Goal: Task Accomplishment & Management: Manage account settings

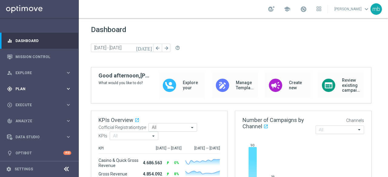
click at [62, 90] on span "Plan" at bounding box center [40, 89] width 50 height 4
click at [27, 104] on div "Target Groups" at bounding box center [47, 101] width 62 height 9
click at [27, 102] on link "Target Groups" at bounding box center [39, 101] width 47 height 5
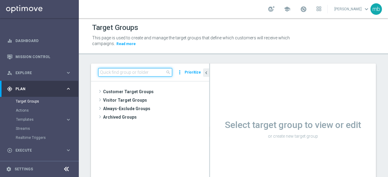
click at [126, 72] on input at bounding box center [135, 72] width 74 height 8
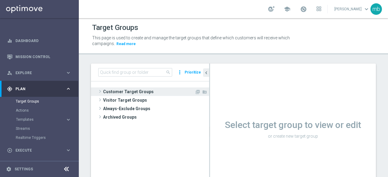
click at [99, 91] on span at bounding box center [100, 91] width 6 height 7
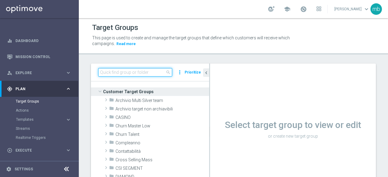
click at [116, 70] on input at bounding box center [135, 72] width 74 height 8
paste input "All cb teaser special games 2025"
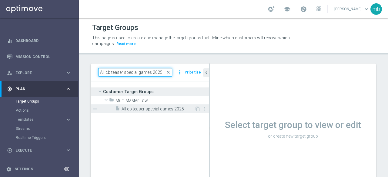
type input "All cb teaser special games 2025"
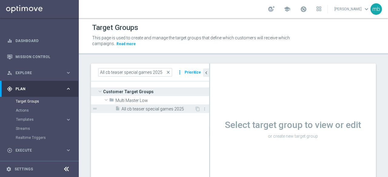
click at [132, 109] on span "All cb teaser special games 2025" at bounding box center [158, 109] width 73 height 5
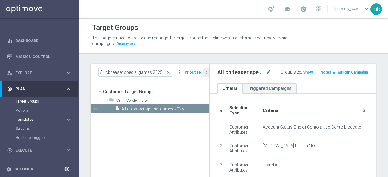
click at [29, 119] on span "Templates" at bounding box center [37, 120] width 43 height 4
click at [27, 129] on link "Optimail" at bounding box center [41, 128] width 44 height 5
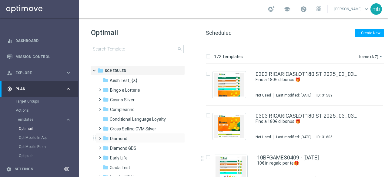
click at [100, 137] on span at bounding box center [98, 136] width 3 height 2
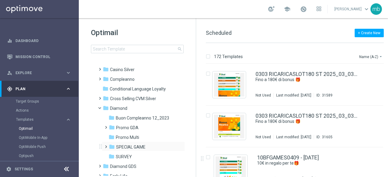
click at [106, 146] on span at bounding box center [104, 144] width 3 height 2
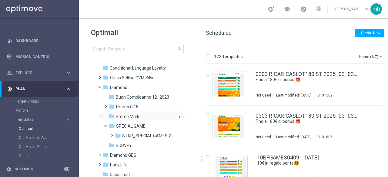
scroll to position [61, 0]
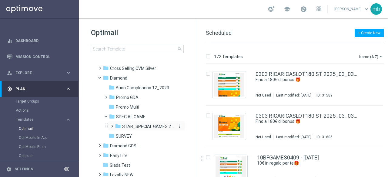
click at [144, 129] on span "STAR_SPECIAL GAMES 2025" at bounding box center [148, 126] width 52 height 5
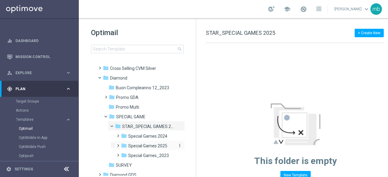
click at [149, 146] on span "Special Games 2025" at bounding box center [147, 145] width 39 height 5
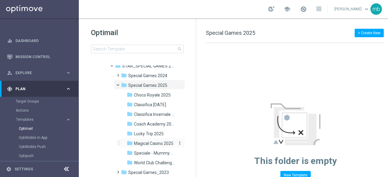
scroll to position [152, 0]
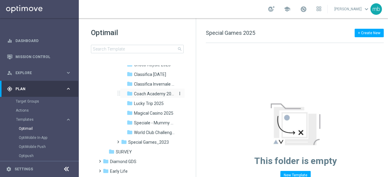
click at [151, 95] on span "Coach Academy 2025" at bounding box center [154, 93] width 41 height 5
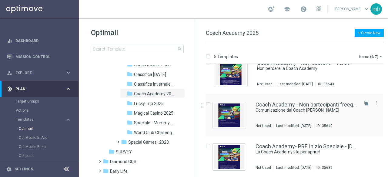
scroll to position [96, 0]
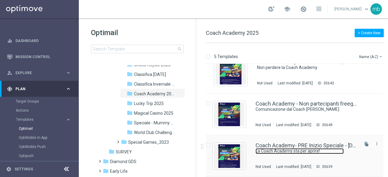
click at [307, 149] on link "La Coach Academy sta per aprire!" at bounding box center [300, 152] width 88 height 6
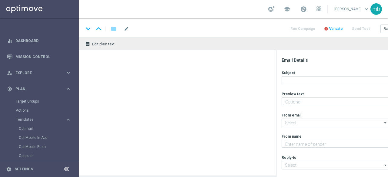
type textarea "Solo i migliori saliranno in classifica"
type textarea "Sisal"
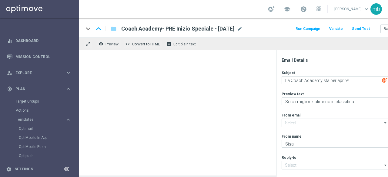
type input "[EMAIL_ADDRESS][DOMAIN_NAME]"
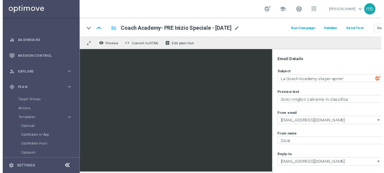
scroll to position [25, 0]
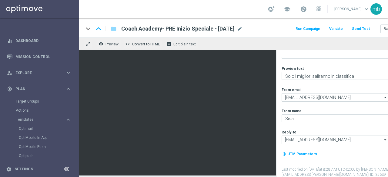
click at [309, 28] on button "Run Campaign" at bounding box center [308, 29] width 26 height 8
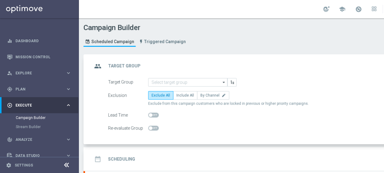
click at [221, 82] on icon "arrow_drop_down" at bounding box center [224, 82] width 6 height 8
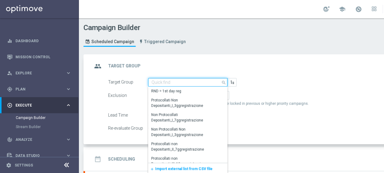
click at [192, 81] on input at bounding box center [187, 82] width 79 height 8
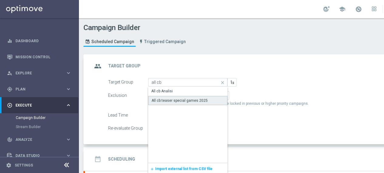
click at [192, 101] on div "All cb teaser special games 2025" at bounding box center [179, 100] width 56 height 5
type input "All cb teaser special games 2025"
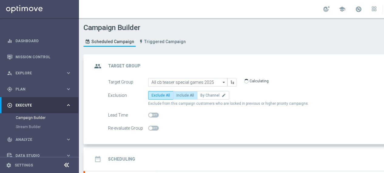
click at [185, 95] on span "Include All" at bounding box center [185, 95] width 18 height 4
click at [180, 95] on input "Include All" at bounding box center [178, 96] width 4 height 4
radio input "true"
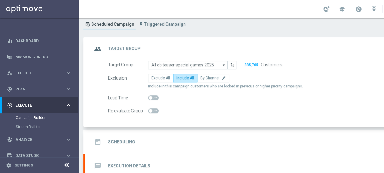
scroll to position [30, 0]
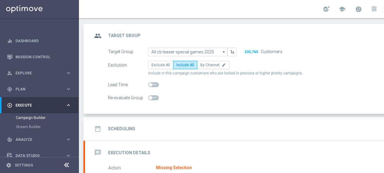
click at [131, 126] on h2 "Scheduling" at bounding box center [121, 129] width 27 height 6
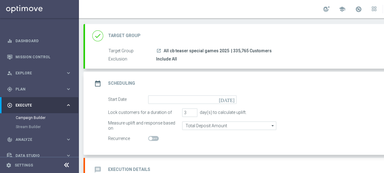
click at [232, 100] on icon "[DATE]" at bounding box center [228, 98] width 18 height 7
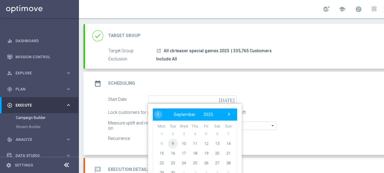
click at [172, 142] on span "9" at bounding box center [173, 143] width 10 height 10
type input "[DATE]"
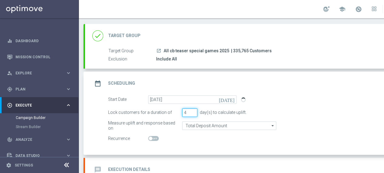
click at [193, 110] on input "4" at bounding box center [189, 112] width 15 height 8
click at [193, 110] on input "5" at bounding box center [189, 112] width 15 height 8
click at [193, 110] on input "6" at bounding box center [189, 112] width 15 height 8
click at [193, 110] on input "7" at bounding box center [189, 112] width 15 height 8
click at [193, 110] on input "8" at bounding box center [189, 112] width 15 height 8
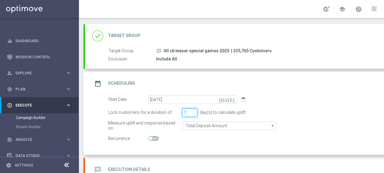
click at [193, 113] on input "7" at bounding box center [189, 112] width 15 height 8
click at [193, 113] on input "6" at bounding box center [189, 112] width 15 height 8
click at [193, 113] on input "5" at bounding box center [189, 112] width 15 height 8
click at [193, 113] on input "4" at bounding box center [189, 112] width 15 height 8
type input "3"
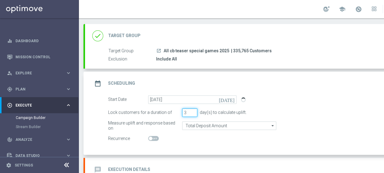
click at [193, 113] on input "3" at bounding box center [189, 112] width 15 height 8
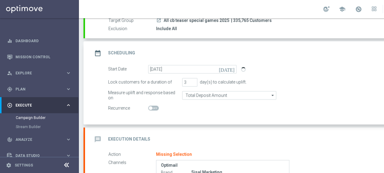
click at [142, 137] on h2 "Execution Details" at bounding box center [129, 139] width 42 height 6
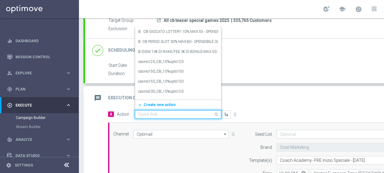
click at [216, 113] on span at bounding box center [217, 114] width 8 height 8
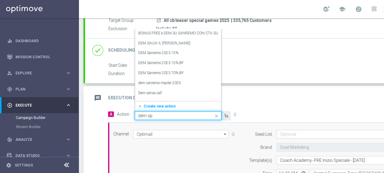
type input "dem spe"
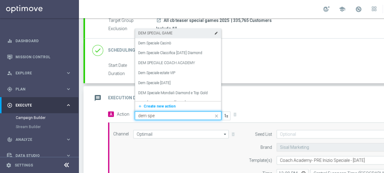
click at [168, 32] on label "DEM SPECIAL GAME" at bounding box center [155, 33] width 34 height 5
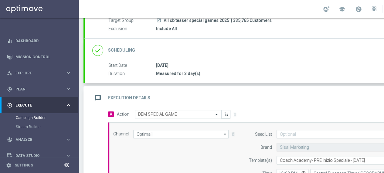
click at [223, 134] on icon "arrow_drop_down" at bounding box center [225, 134] width 6 height 8
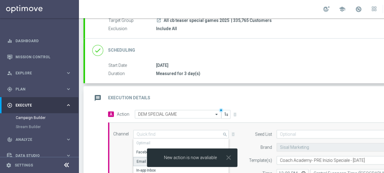
click at [139, 159] on div "Email" at bounding box center [140, 161] width 9 height 5
type input "Email"
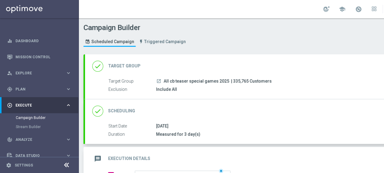
scroll to position [121, 0]
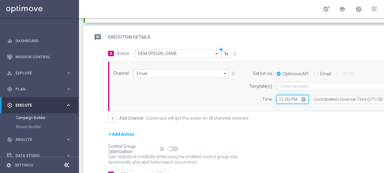
click at [303, 98] on input "12:00" at bounding box center [292, 99] width 32 height 8
type input "17:30"
click at [282, 131] on div "+ Add Action" at bounding box center [268, 137] width 321 height 15
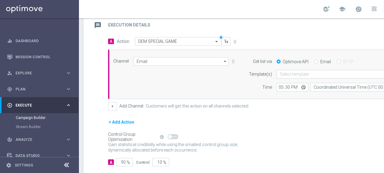
scroll to position [130, 0]
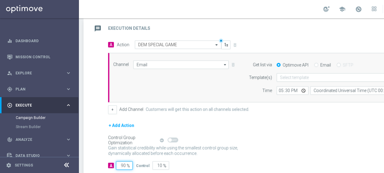
click at [124, 163] on input "90" at bounding box center [124, 165] width 17 height 8
drag, startPoint x: 125, startPoint y: 163, endPoint x: 121, endPoint y: 162, distance: 4.0
click at [121, 162] on input "90" at bounding box center [124, 165] width 17 height 8
type input "1"
type input "99"
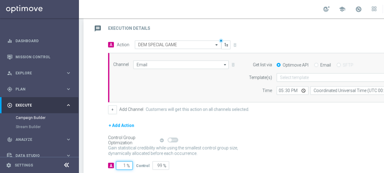
type input "10"
type input "90"
type input "100"
type input "0"
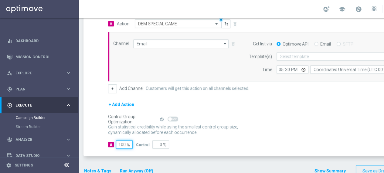
scroll to position [160, 0]
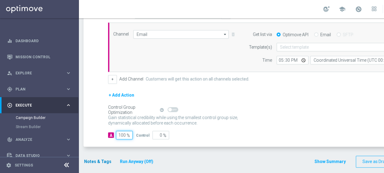
type input "100"
click at [90, 158] on button "Notes & Tags" at bounding box center [97, 162] width 28 height 8
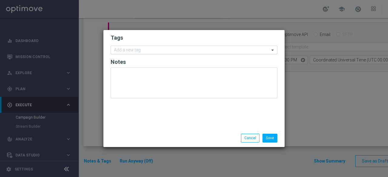
click at [140, 48] on input "text" at bounding box center [192, 50] width 156 height 5
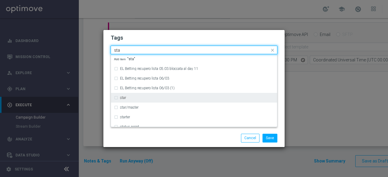
click at [129, 98] on div "star" at bounding box center [197, 98] width 154 height 4
type input "sta"
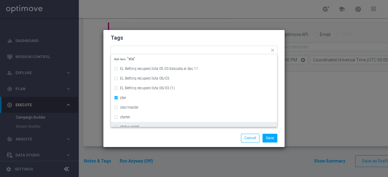
click at [144, 134] on div "Save Cancel" at bounding box center [193, 138] width 181 height 18
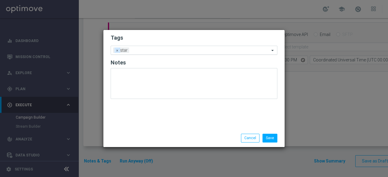
click at [118, 50] on span "×" at bounding box center [117, 50] width 5 height 5
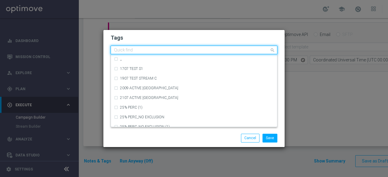
click at [128, 51] on input "text" at bounding box center [192, 50] width 156 height 5
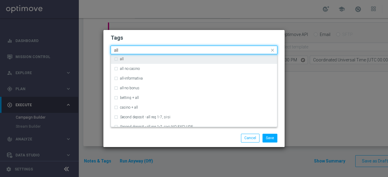
click at [117, 60] on div "all" at bounding box center [194, 59] width 160 height 10
type input "all"
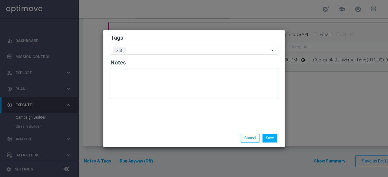
drag, startPoint x: 142, startPoint y: 143, endPoint x: 143, endPoint y: 136, distance: 7.0
click at [143, 143] on div "Save Cancel" at bounding box center [193, 138] width 181 height 18
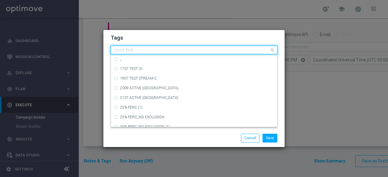
click at [148, 53] on div at bounding box center [191, 51] width 156 height 6
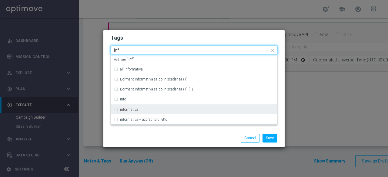
click at [131, 110] on label "informativa" at bounding box center [129, 110] width 18 height 4
type input "inf"
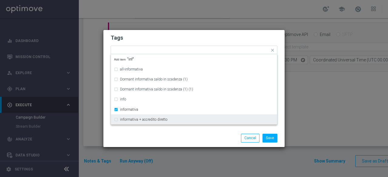
click at [138, 130] on div "Save Cancel" at bounding box center [193, 138] width 181 height 18
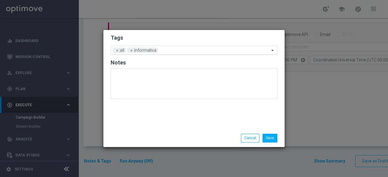
click at [175, 51] on input "text" at bounding box center [214, 50] width 109 height 5
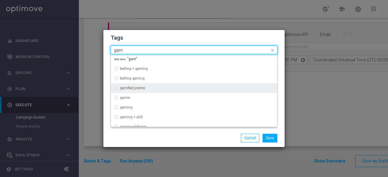
click at [131, 89] on label "gamified promo" at bounding box center [132, 88] width 25 height 4
type input "gam"
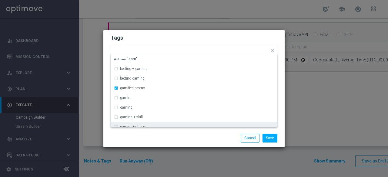
click at [136, 133] on div "Save Cancel" at bounding box center [193, 138] width 181 height 18
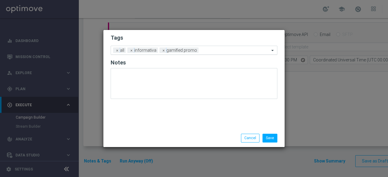
click at [208, 51] on input "text" at bounding box center [235, 50] width 69 height 5
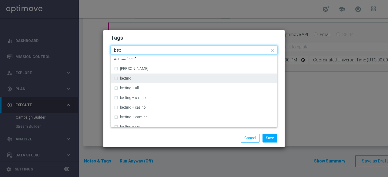
click at [141, 79] on div "betting" at bounding box center [197, 79] width 154 height 4
type input "bett"
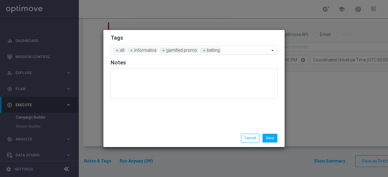
click at [151, 131] on div "Save Cancel" at bounding box center [193, 138] width 181 height 18
click at [236, 50] on input "text" at bounding box center [247, 50] width 46 height 5
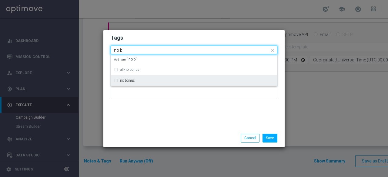
click at [126, 79] on label "no bonus" at bounding box center [127, 81] width 15 height 4
type input "no b"
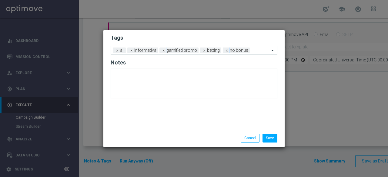
click at [131, 108] on div "Tags Add a new tag × all × informativa × gamified promo × betting × no bonus No…" at bounding box center [193, 79] width 181 height 99
click at [271, 139] on button "Save" at bounding box center [270, 138] width 15 height 8
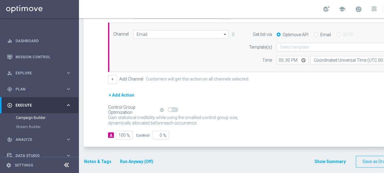
scroll to position [0, 64]
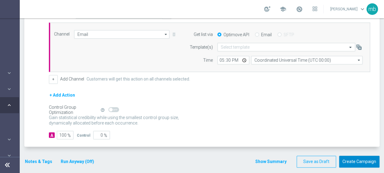
click at [356, 156] on button "Create Campaign" at bounding box center [359, 162] width 40 height 12
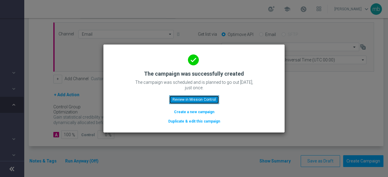
click at [195, 96] on button "Review in Mission Control" at bounding box center [194, 99] width 50 height 8
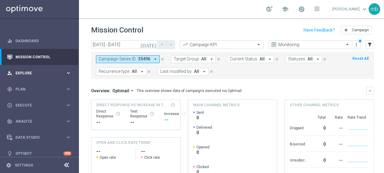
click at [65, 71] on icon "keyboard_arrow_right" at bounding box center [68, 73] width 6 height 6
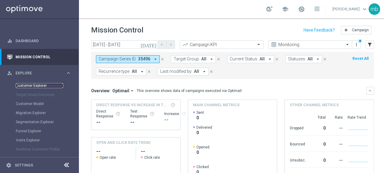
click at [32, 85] on link "Customer Explorer" at bounding box center [39, 85] width 47 height 5
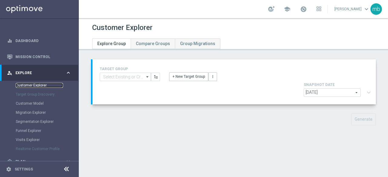
scroll to position [30, 0]
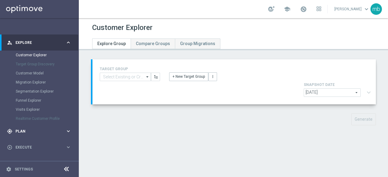
click at [65, 129] on icon "keyboard_arrow_right" at bounding box center [68, 132] width 6 height 6
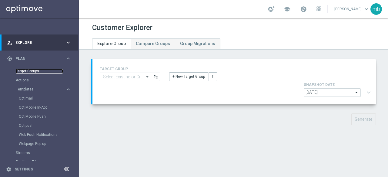
click at [26, 72] on link "Target Groups" at bounding box center [39, 71] width 47 height 5
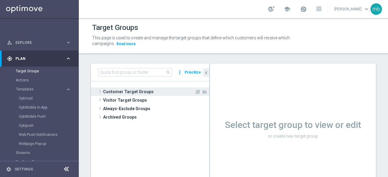
click at [100, 92] on span at bounding box center [100, 91] width 6 height 7
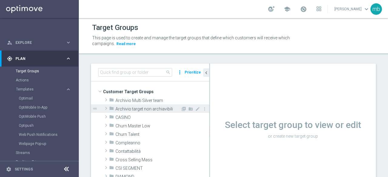
scroll to position [30, 0]
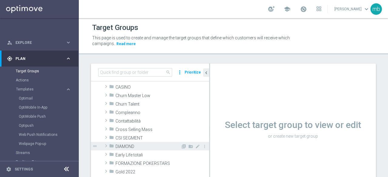
click at [104, 147] on span at bounding box center [106, 145] width 6 height 7
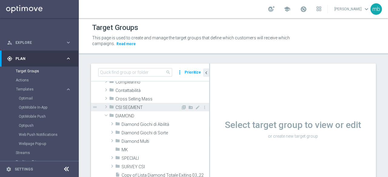
scroll to position [91, 0]
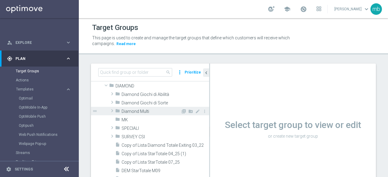
click at [112, 112] on span at bounding box center [112, 110] width 6 height 7
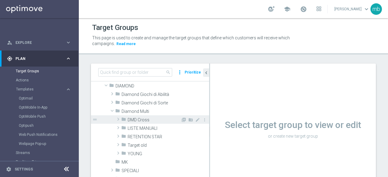
click at [117, 120] on span at bounding box center [118, 119] width 6 height 7
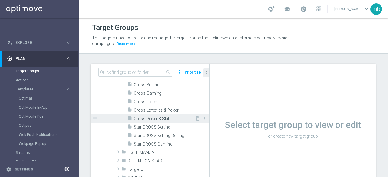
scroll to position [121, 0]
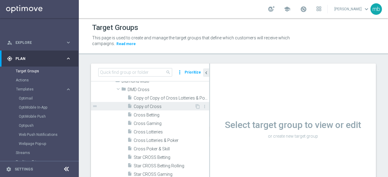
click at [151, 108] on span "Copy of Cross" at bounding box center [164, 106] width 61 height 5
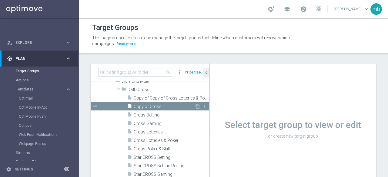
scroll to position [67, 0]
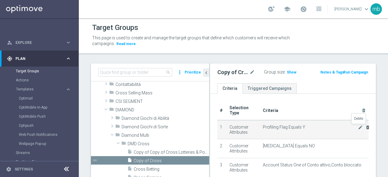
click at [365, 127] on icon "delete_forever" at bounding box center [367, 127] width 5 height 5
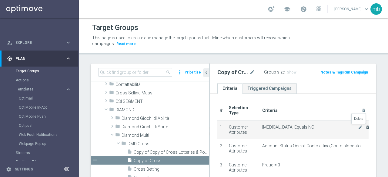
click at [365, 127] on icon "delete_forever" at bounding box center [367, 127] width 5 height 5
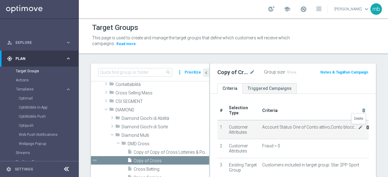
click at [365, 127] on icon "delete_forever" at bounding box center [367, 127] width 5 height 5
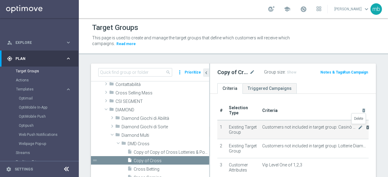
click at [365, 127] on icon "delete_forever" at bounding box center [367, 127] width 5 height 5
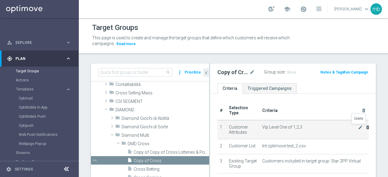
click at [365, 127] on icon "delete_forever" at bounding box center [367, 127] width 5 height 5
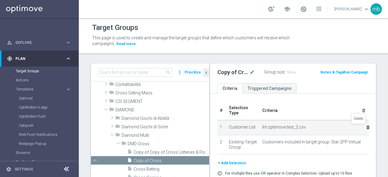
click at [366, 127] on icon "delete_forever" at bounding box center [368, 127] width 5 height 5
checkbox input "false"
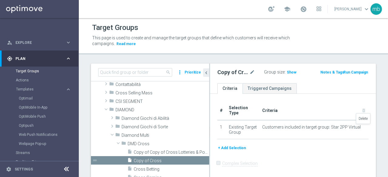
click at [0, 0] on icon "delete_forever" at bounding box center [0, 0] width 0 height 0
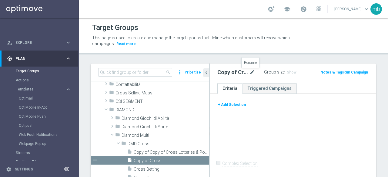
click at [252, 73] on icon "mode_edit" at bounding box center [252, 72] width 5 height 7
type input "Star Club"
click at [275, 119] on div "+ Add Selection Complex Selection Invalid Expression" at bounding box center [293, 137] width 166 height 87
click at [234, 106] on button "+ Add Selection" at bounding box center [231, 105] width 29 height 7
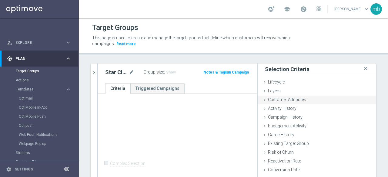
click at [262, 100] on icon at bounding box center [264, 100] width 5 height 5
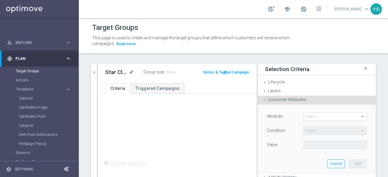
click at [309, 116] on span at bounding box center [334, 117] width 63 height 8
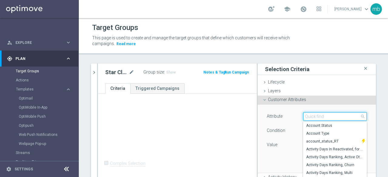
click at [308, 117] on input "search" at bounding box center [335, 116] width 64 height 8
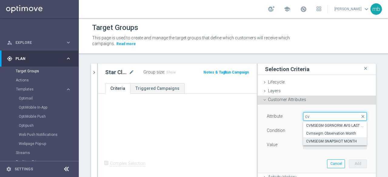
type input "cv"
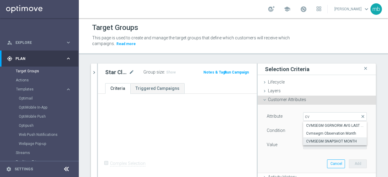
click at [315, 141] on span "CVMSEGM SNAPSHOT MONTH" at bounding box center [335, 141] width 58 height 5
type input "CVMSEGM SNAPSHOT MONTH"
type input "Equals"
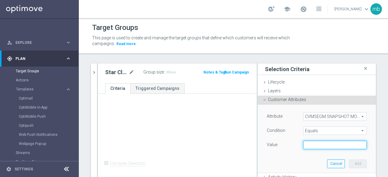
click at [332, 146] on input "text" at bounding box center [335, 145] width 64 height 8
type input "2025-08"
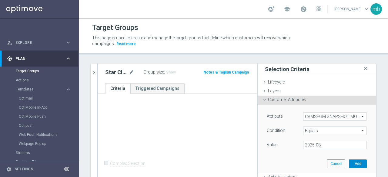
click at [353, 163] on button "Add" at bounding box center [358, 164] width 18 height 8
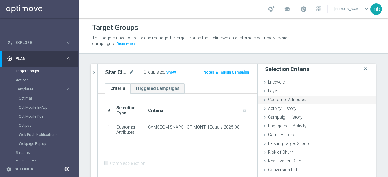
click at [262, 100] on icon at bounding box center [264, 100] width 5 height 5
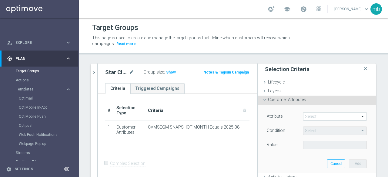
click at [318, 115] on span at bounding box center [334, 117] width 63 height 8
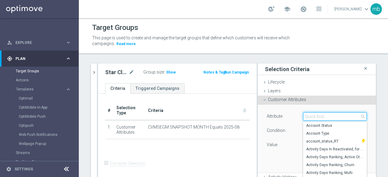
click at [318, 115] on input "search" at bounding box center [335, 116] width 64 height 8
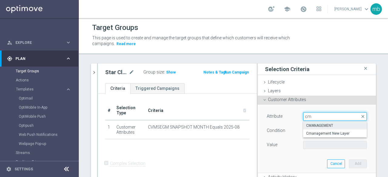
type input "cm"
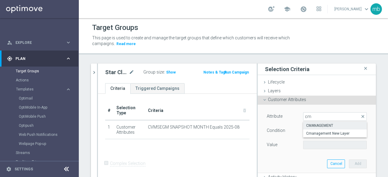
click at [316, 125] on span "CMANAGEMENT" at bounding box center [335, 125] width 58 height 5
type input "CMANAGEMENT"
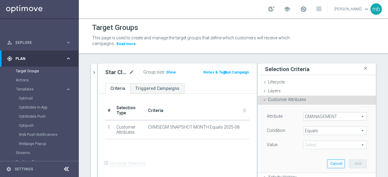
click at [354, 129] on span "Equals" at bounding box center [334, 131] width 63 height 8
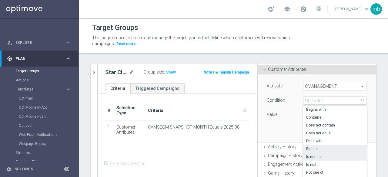
scroll to position [61, 0]
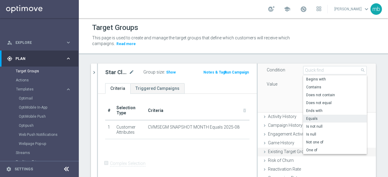
click at [307, 151] on span "One of" at bounding box center [335, 150] width 58 height 5
type input "One of"
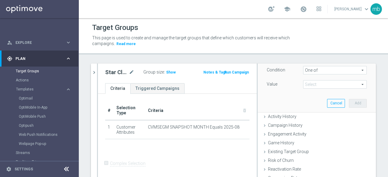
click at [353, 86] on span at bounding box center [334, 85] width 63 height 8
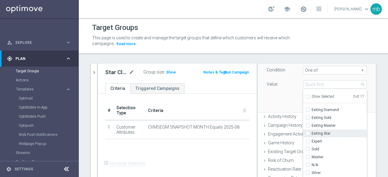
scroll to position [30, 0]
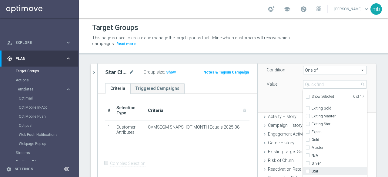
click at [308, 170] on input "Star" at bounding box center [310, 172] width 4 height 4
checkbox input "true"
type input "Star"
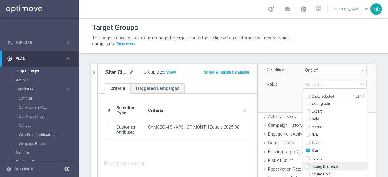
scroll to position [91, 0]
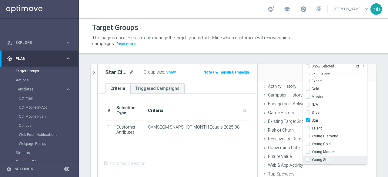
click at [308, 160] on input "Young Star" at bounding box center [310, 160] width 4 height 4
checkbox input "true"
type input "Selected 2 of 17"
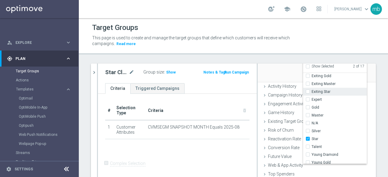
click at [308, 92] on input "Exiting Star" at bounding box center [310, 92] width 4 height 4
checkbox input "true"
type input "Selected 3 of 17"
click at [233, 144] on div "# Selection Type Criteria delete_forever 1 Customer Attributes CVMSEGM SNAPSHOT…" at bounding box center [177, 123] width 153 height 44
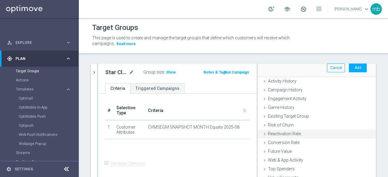
scroll to position [5, 0]
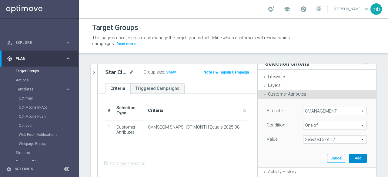
click at [349, 156] on button "Add" at bounding box center [358, 158] width 18 height 8
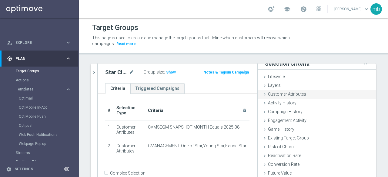
click at [262, 94] on icon at bounding box center [264, 94] width 5 height 5
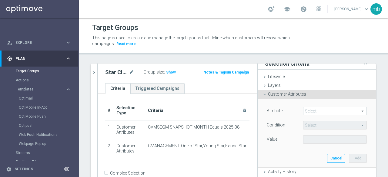
click at [351, 110] on span at bounding box center [334, 111] width 63 height 8
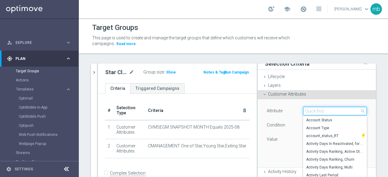
click at [319, 110] on input "search" at bounding box center [335, 111] width 64 height 8
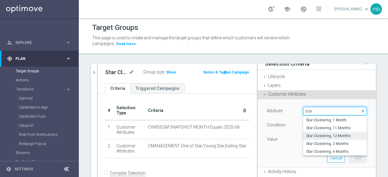
type input "star"
click at [320, 135] on span "Star Clustering, 12 Months" at bounding box center [335, 136] width 58 height 5
type input "Star Clustering, 12 Months"
type input "Equals"
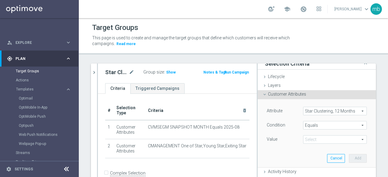
scroll to position [3, 0]
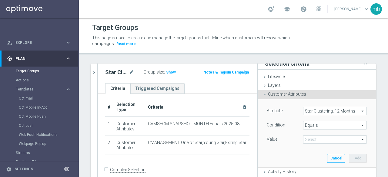
click at [353, 139] on span at bounding box center [334, 140] width 63 height 8
click at [306, 150] on span "STAR" at bounding box center [335, 148] width 58 height 5
type input "STAR"
click at [351, 156] on button "Add" at bounding box center [358, 158] width 18 height 8
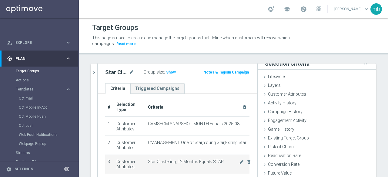
scroll to position [22, 0]
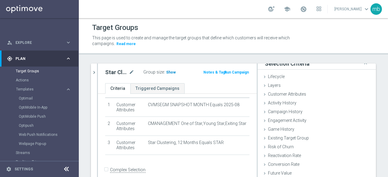
click at [171, 72] on span "Show" at bounding box center [171, 72] width 10 height 4
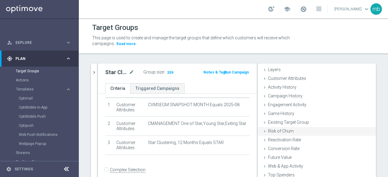
scroll to position [28, 0]
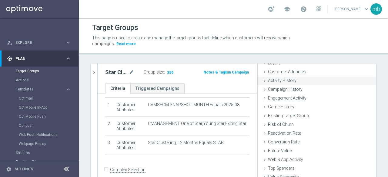
click at [262, 79] on icon at bounding box center [264, 81] width 5 height 5
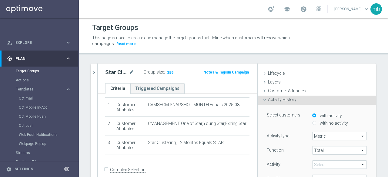
scroll to position [0, 0]
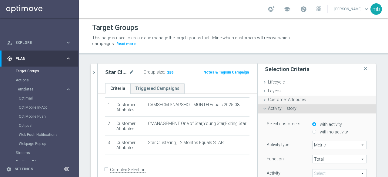
click at [262, 99] on icon at bounding box center [264, 100] width 5 height 5
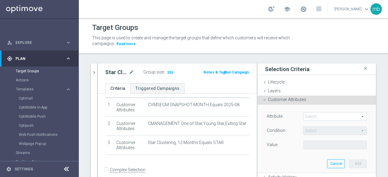
click at [353, 116] on span at bounding box center [334, 117] width 63 height 8
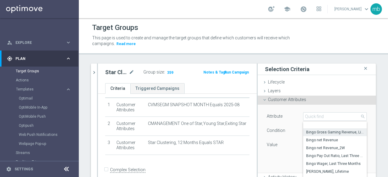
scroll to position [204, 0]
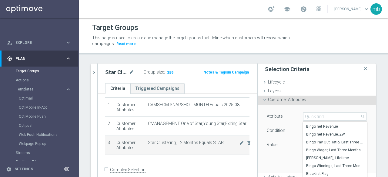
click at [217, 154] on td "Star Clustering, 12 Months Equals STAR mode_edit delete_forever" at bounding box center [198, 145] width 104 height 19
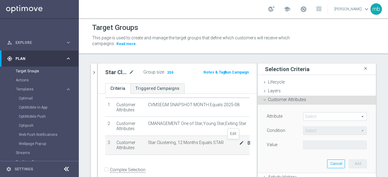
click at [239, 142] on icon "mode_edit" at bounding box center [241, 143] width 5 height 5
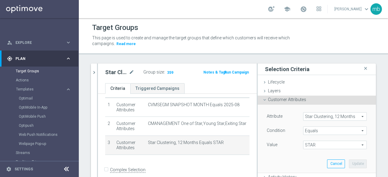
click at [353, 118] on span "Star Clustering, 12 Months" at bounding box center [334, 117] width 63 height 8
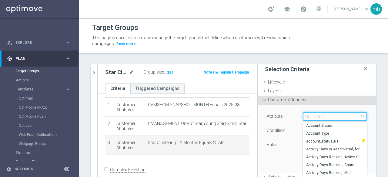
click at [336, 119] on input "search" at bounding box center [335, 116] width 64 height 8
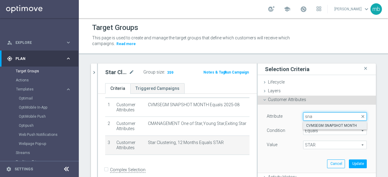
type input "sna"
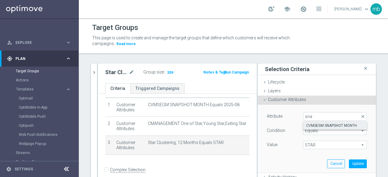
click at [306, 125] on span "CVMSEGM SNAPSHOT MONTH" at bounding box center [335, 125] width 58 height 5
type input "CVMSEGM SNAPSHOT MONTH"
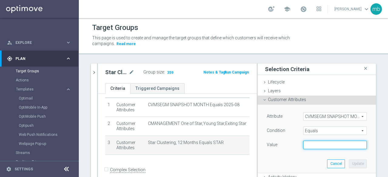
click at [315, 147] on input "text" at bounding box center [335, 145] width 64 height 8
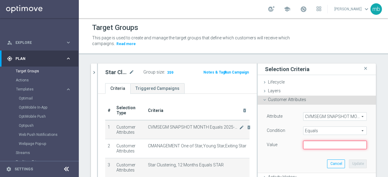
scroll to position [22, 0]
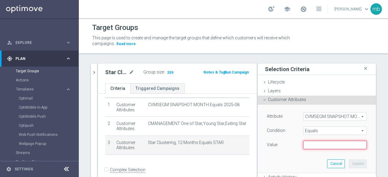
click at [337, 146] on input "text" at bounding box center [335, 145] width 64 height 8
type input "2025-08"
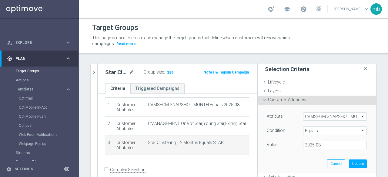
click at [211, 166] on form "Complex Selection Invalid Expression" at bounding box center [177, 177] width 144 height 22
click at [239, 143] on icon "mode_edit" at bounding box center [241, 143] width 5 height 5
click at [165, 143] on span "Star Clustering, 12 Months Equals STAR" at bounding box center [193, 142] width 91 height 5
click at [349, 163] on button "Update" at bounding box center [358, 164] width 18 height 8
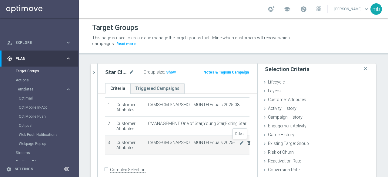
click at [246, 142] on icon "delete_forever" at bounding box center [248, 143] width 5 height 5
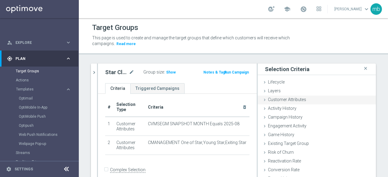
click at [262, 100] on icon at bounding box center [264, 100] width 5 height 5
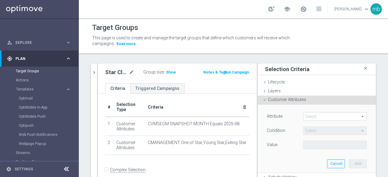
click at [306, 114] on span at bounding box center [334, 117] width 63 height 8
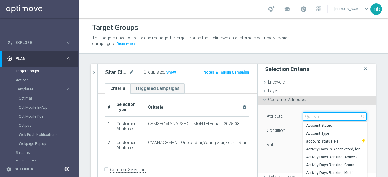
click at [309, 117] on input "search" at bounding box center [335, 116] width 64 height 8
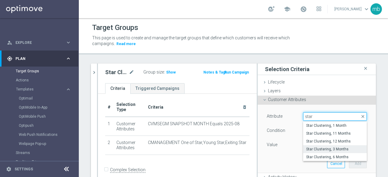
type input "star"
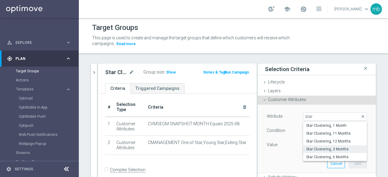
click at [317, 148] on span "Star Clustering, 3 Months" at bounding box center [335, 149] width 58 height 5
type input "Star Clustering, 3 Months"
type input "Equals"
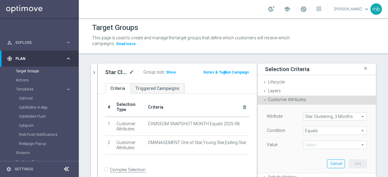
click at [351, 145] on span at bounding box center [334, 145] width 63 height 8
click at [306, 162] on span "EXITING STAR;STAR" at bounding box center [335, 162] width 58 height 5
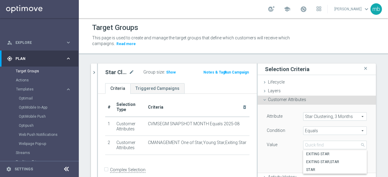
type input "EXITING STAR;STAR"
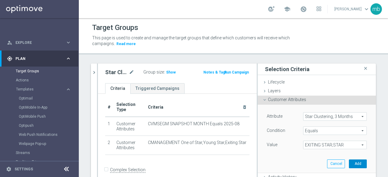
click at [352, 165] on button "Add" at bounding box center [358, 164] width 18 height 8
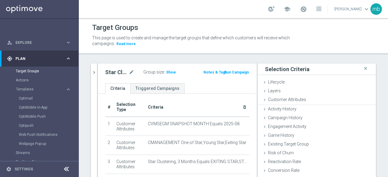
scroll to position [22, 0]
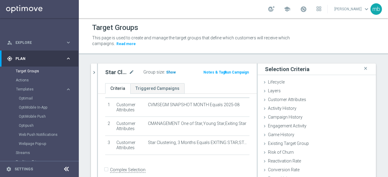
click at [169, 72] on span "Show" at bounding box center [171, 72] width 10 height 4
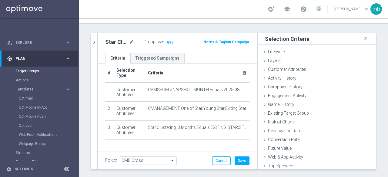
scroll to position [0, 0]
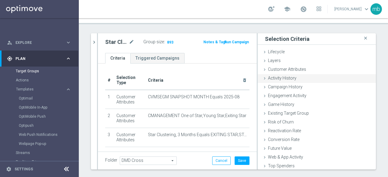
click at [262, 78] on icon at bounding box center [264, 78] width 5 height 5
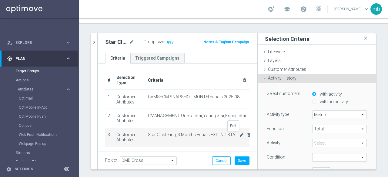
click at [239, 136] on icon "mode_edit" at bounding box center [241, 135] width 5 height 5
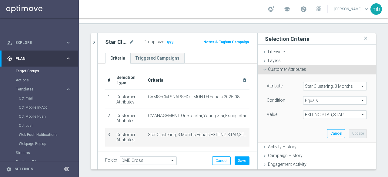
click at [353, 85] on span "Star Clustering, 3 Months" at bounding box center [334, 86] width 63 height 8
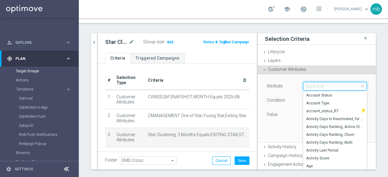
click at [335, 88] on input "search" at bounding box center [335, 86] width 64 height 8
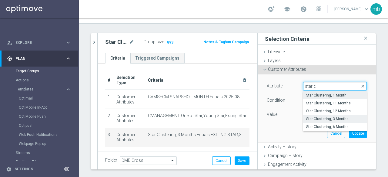
type input "star c"
click at [326, 96] on span "Star Clustering, 1 Month" at bounding box center [335, 95] width 58 height 5
type input "Star Clustering, 1 Month"
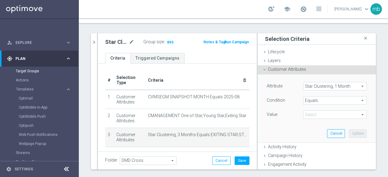
click at [324, 115] on span "EXITING STAR;STAR" at bounding box center [334, 115] width 63 height 8
click at [318, 130] on span "EXITING STAR;STAR" at bounding box center [335, 131] width 58 height 5
type input "EXITING STAR;STAR"
click at [349, 132] on button "Update" at bounding box center [358, 133] width 18 height 8
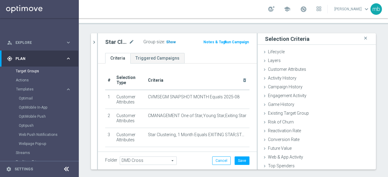
click at [170, 41] on span "Show" at bounding box center [171, 42] width 10 height 4
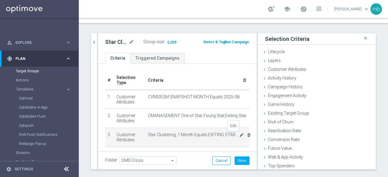
click at [239, 136] on icon "mode_edit" at bounding box center [241, 135] width 5 height 5
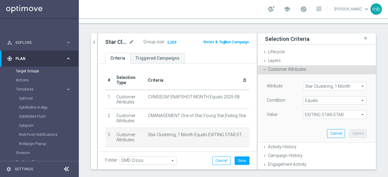
click at [352, 85] on span "Star Clustering, 1 Month" at bounding box center [334, 86] width 63 height 8
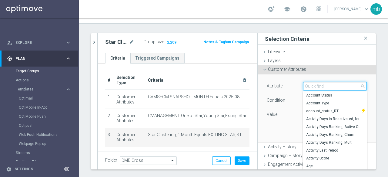
click at [329, 87] on input "search" at bounding box center [335, 86] width 64 height 8
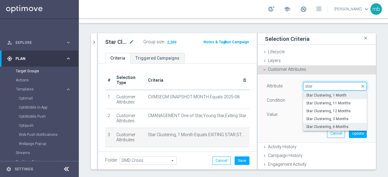
type input "star"
click at [328, 127] on span "Star Clustering, 6 Months" at bounding box center [335, 127] width 58 height 5
type input "Star Clustering, 6 Months"
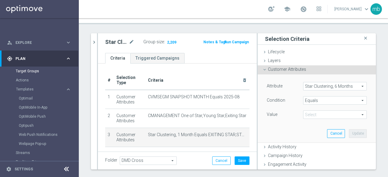
click at [347, 116] on span "EXITING STAR;STAR" at bounding box center [334, 115] width 63 height 8
click at [327, 132] on span "EXITING STAR;STAR" at bounding box center [335, 131] width 58 height 5
type input "EXITING STAR;STAR"
click at [349, 134] on button "Update" at bounding box center [358, 133] width 18 height 8
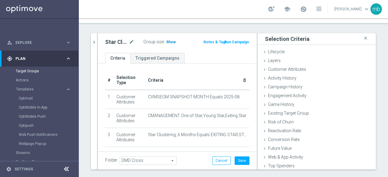
click at [169, 42] on span "Show" at bounding box center [171, 42] width 10 height 4
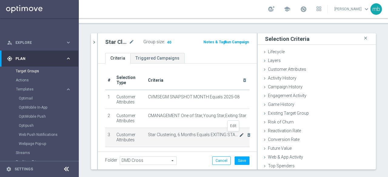
click at [239, 135] on icon "mode_edit" at bounding box center [241, 135] width 5 height 5
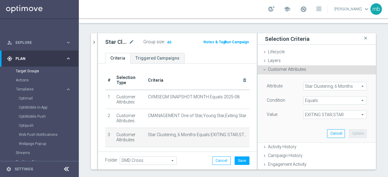
click at [338, 88] on span "Star Clustering, 6 Months" at bounding box center [334, 86] width 63 height 8
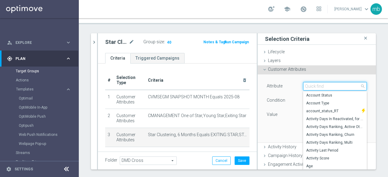
click at [328, 88] on input "search" at bounding box center [335, 86] width 64 height 8
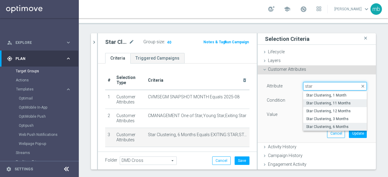
type input "star"
click at [327, 102] on span "Star Clustering, 11 Months" at bounding box center [335, 103] width 58 height 5
type input "Star Clustering, 11 Months"
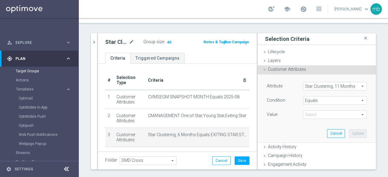
click at [329, 117] on span "EXITING STAR;STAR" at bounding box center [334, 115] width 63 height 8
click at [307, 125] on span "STAR" at bounding box center [335, 124] width 58 height 5
type input "STAR"
click at [349, 133] on button "Update" at bounding box center [358, 133] width 18 height 8
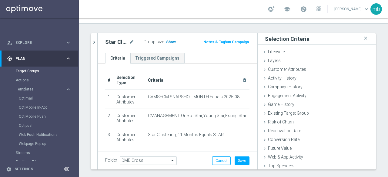
click at [167, 42] on span "Show" at bounding box center [171, 42] width 10 height 4
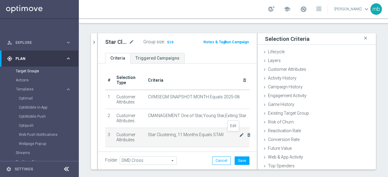
click at [239, 135] on icon "mode_edit" at bounding box center [241, 135] width 5 height 5
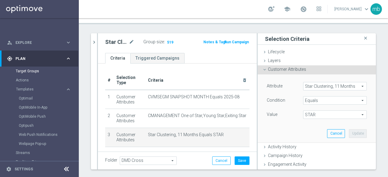
click at [353, 86] on span "Star Clustering, 11 Months" at bounding box center [334, 86] width 63 height 8
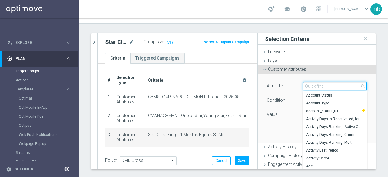
click at [332, 85] on input "search" at bounding box center [335, 86] width 64 height 8
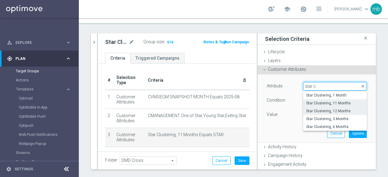
type input "star c"
click at [329, 111] on span "Star Clustering, 12 Months" at bounding box center [335, 111] width 58 height 5
type input "Star Clustering, 12 Months"
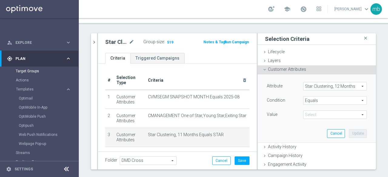
click at [351, 114] on span "STAR" at bounding box center [334, 115] width 63 height 8
click at [311, 125] on span "STAR" at bounding box center [335, 124] width 58 height 5
type input "STAR"
click at [349, 134] on button "Update" at bounding box center [358, 133] width 18 height 8
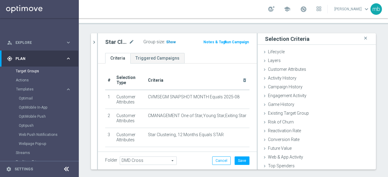
click at [167, 42] on span "Show" at bounding box center [171, 42] width 10 height 4
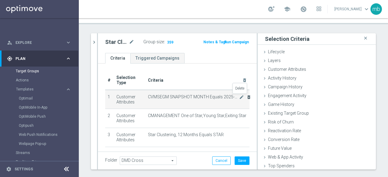
click at [246, 97] on icon "delete_forever" at bounding box center [248, 97] width 5 height 5
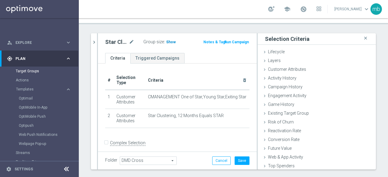
click at [167, 40] on span "Show" at bounding box center [171, 42] width 10 height 4
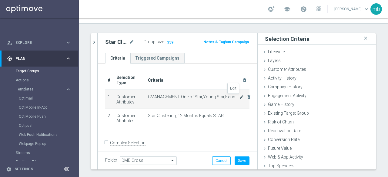
click at [239, 98] on icon "mode_edit" at bounding box center [241, 97] width 5 height 5
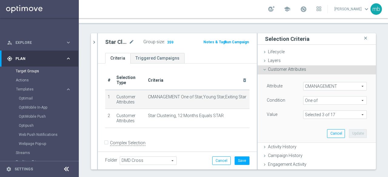
click at [352, 115] on span at bounding box center [334, 115] width 63 height 8
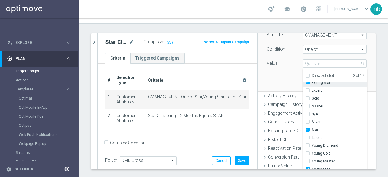
scroll to position [61, 0]
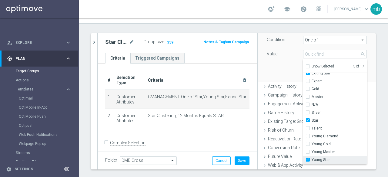
click at [312, 161] on label "Young Star" at bounding box center [339, 160] width 55 height 8
click at [308, 161] on input "Young Star" at bounding box center [310, 160] width 4 height 4
checkbox input "false"
type input "Selected 2 of 17"
click at [280, 74] on div "Attribute CMANAGEMENT CMANAGEMENT arrow_drop_down search Condition One of One o…" at bounding box center [316, 48] width 109 height 68
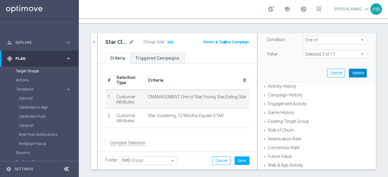
click at [350, 73] on button "Update" at bounding box center [358, 73] width 18 height 8
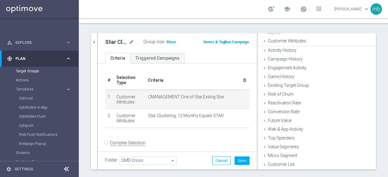
scroll to position [28, 0]
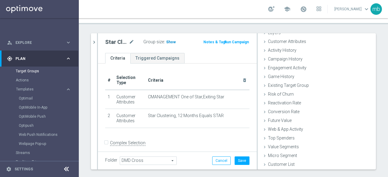
click at [168, 42] on span "Show" at bounding box center [171, 42] width 10 height 4
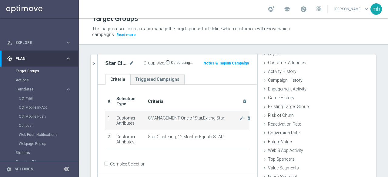
scroll to position [0, 0]
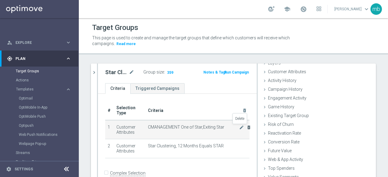
click at [246, 127] on icon "delete_forever" at bounding box center [248, 127] width 5 height 5
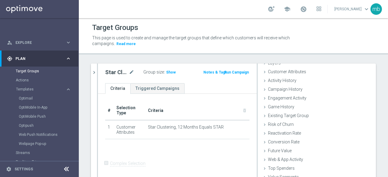
scroll to position [30, 0]
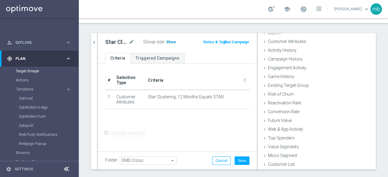
click at [166, 42] on span "Show" at bounding box center [171, 42] width 10 height 4
click at [167, 44] on span "359" at bounding box center [170, 43] width 8 height 6
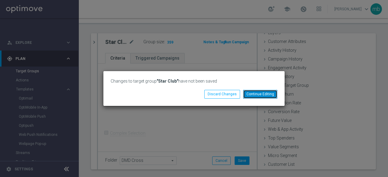
click at [260, 95] on button "Continue Editing" at bounding box center [260, 94] width 34 height 8
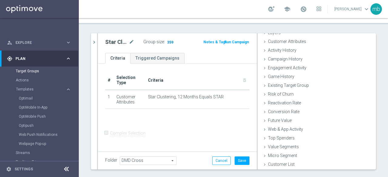
click at [168, 43] on span "359" at bounding box center [170, 43] width 8 height 6
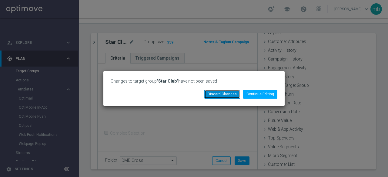
click at [224, 94] on button "Discard Changes" at bounding box center [222, 94] width 36 height 8
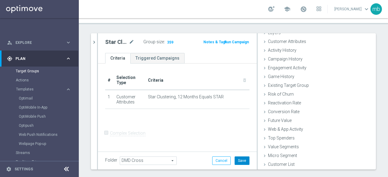
drag, startPoint x: 239, startPoint y: 161, endPoint x: 231, endPoint y: 136, distance: 26.2
click at [237, 150] on div "Star Club mode_edit Group size : 359 Notes & Tags Run Campaign Criteria Trigger…" at bounding box center [177, 101] width 159 height 136
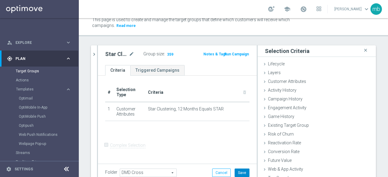
scroll to position [43, 0]
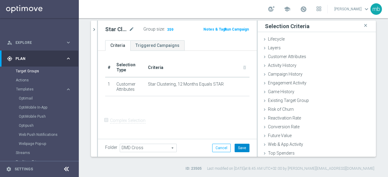
click at [236, 147] on button "Save" at bounding box center [242, 148] width 15 height 8
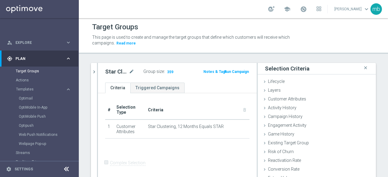
scroll to position [0, 0]
click at [168, 71] on span "359" at bounding box center [170, 73] width 8 height 6
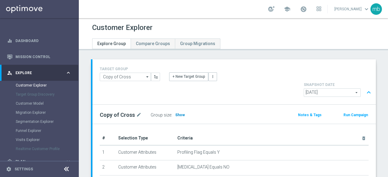
click at [176, 113] on span "Show" at bounding box center [180, 115] width 10 height 4
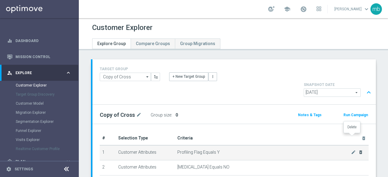
click at [358, 150] on icon "delete_forever" at bounding box center [360, 152] width 5 height 5
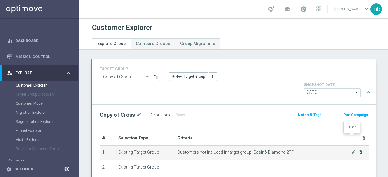
click at [358, 150] on icon "delete_forever" at bounding box center [360, 152] width 5 height 5
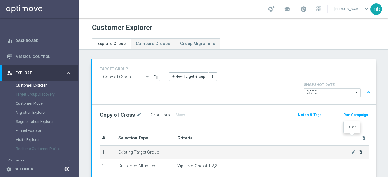
click at [358, 150] on icon "delete_forever" at bounding box center [360, 152] width 5 height 5
click at [353, 150] on div "delete_forever" at bounding box center [357, 152] width 12 height 5
click at [359, 150] on icon "delete_forever" at bounding box center [361, 152] width 5 height 5
checkbox input "false"
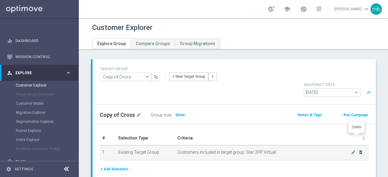
click at [358, 150] on icon "delete_forever" at bounding box center [360, 152] width 5 height 5
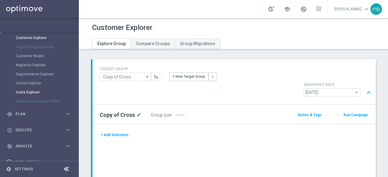
scroll to position [61, 0]
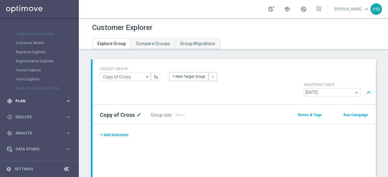
click at [65, 101] on icon "keyboard_arrow_right" at bounding box center [68, 101] width 6 height 6
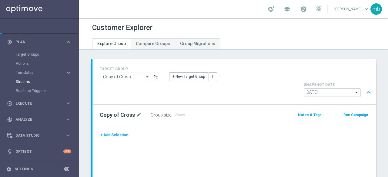
scroll to position [47, 0]
click at [27, 55] on link "Target Groups" at bounding box center [39, 54] width 47 height 5
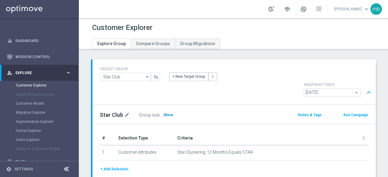
click at [166, 113] on span "Show" at bounding box center [168, 115] width 10 height 4
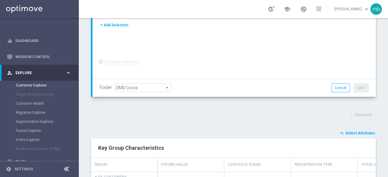
scroll to position [146, 0]
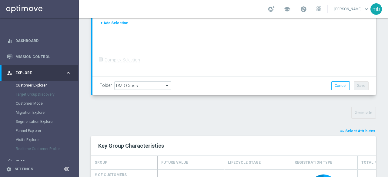
click at [358, 129] on span "Select Attributes" at bounding box center [360, 131] width 30 height 4
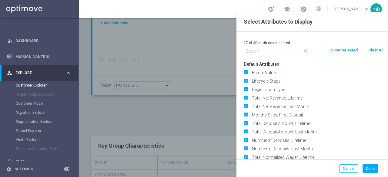
click at [275, 51] on input "text" at bounding box center [276, 51] width 65 height 8
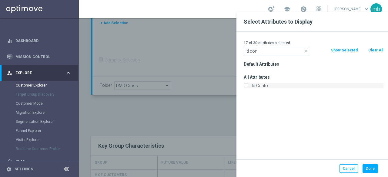
type input "id con"
click at [245, 87] on input "Id Conto" at bounding box center [246, 87] width 4 height 4
checkbox input "true"
click at [371, 168] on button "Done" at bounding box center [370, 169] width 15 height 8
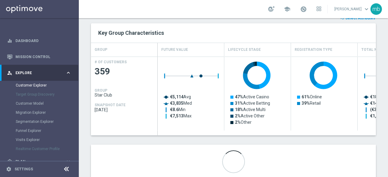
scroll to position [199, 0]
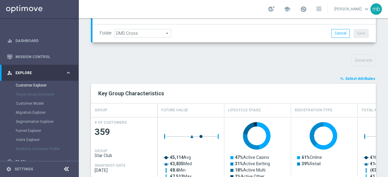
click at [353, 77] on span "Select Attributes" at bounding box center [360, 79] width 30 height 4
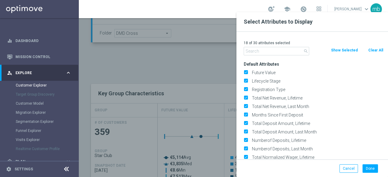
click at [268, 52] on input "text" at bounding box center [276, 51] width 65 height 8
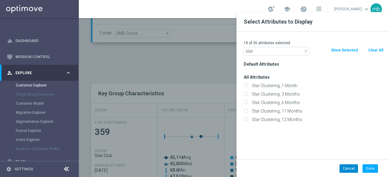
type input "star"
click at [346, 169] on button "Cancel" at bounding box center [349, 169] width 18 height 8
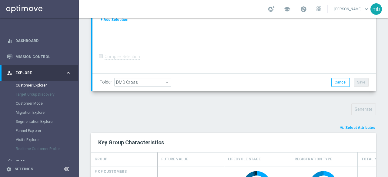
scroll to position [169, 0]
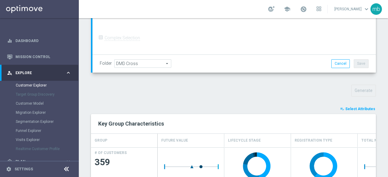
click at [362, 107] on span "Select Attributes" at bounding box center [360, 109] width 30 height 4
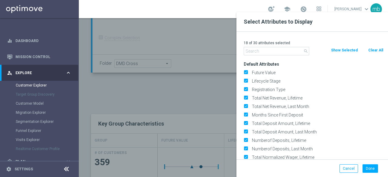
click at [267, 52] on input "text" at bounding box center [276, 51] width 65 height 8
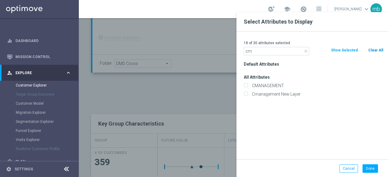
type input "cm"
click at [374, 49] on button "Clear All" at bounding box center [376, 50] width 16 height 7
click at [246, 85] on input "CMANAGEMENT" at bounding box center [246, 87] width 4 height 4
checkbox input "true"
click at [267, 123] on div "Default Attributes All Attributes CMANAGEMENT Cmanagement New Layer" at bounding box center [313, 110] width 149 height 100
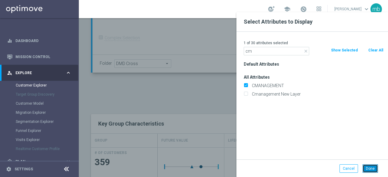
click at [369, 167] on button "Done" at bounding box center [370, 169] width 15 height 8
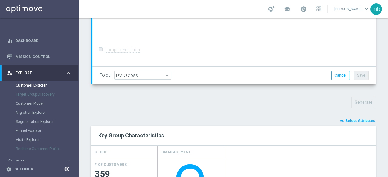
scroll to position [194, 0]
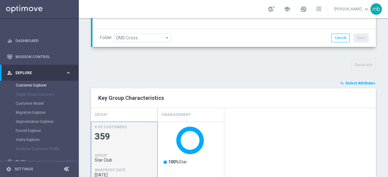
drag, startPoint x: 111, startPoint y: 120, endPoint x: 96, endPoint y: 122, distance: 15.7
click at [96, 131] on span "359" at bounding box center [124, 137] width 59 height 12
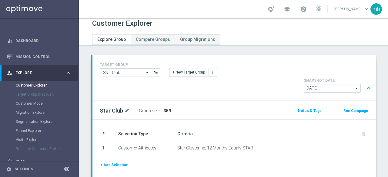
scroll to position [0, 0]
